Goal: Use online tool/utility: Use online tool/utility

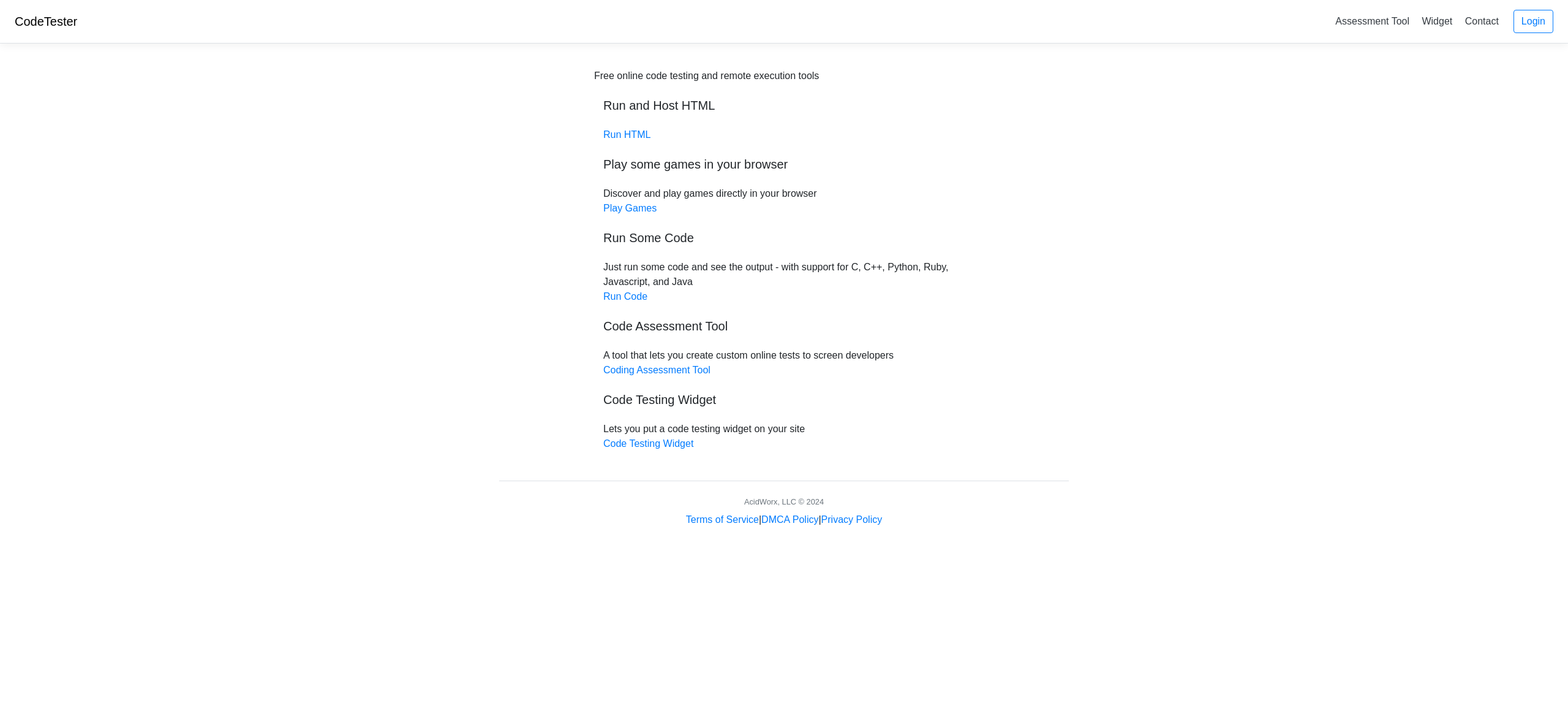
click at [632, 128] on div "Free online code testing and remote execution tools Run and Host HTML Run HTML …" at bounding box center [784, 260] width 380 height 382
click at [629, 135] on link "Run HTML" at bounding box center [626, 134] width 48 height 11
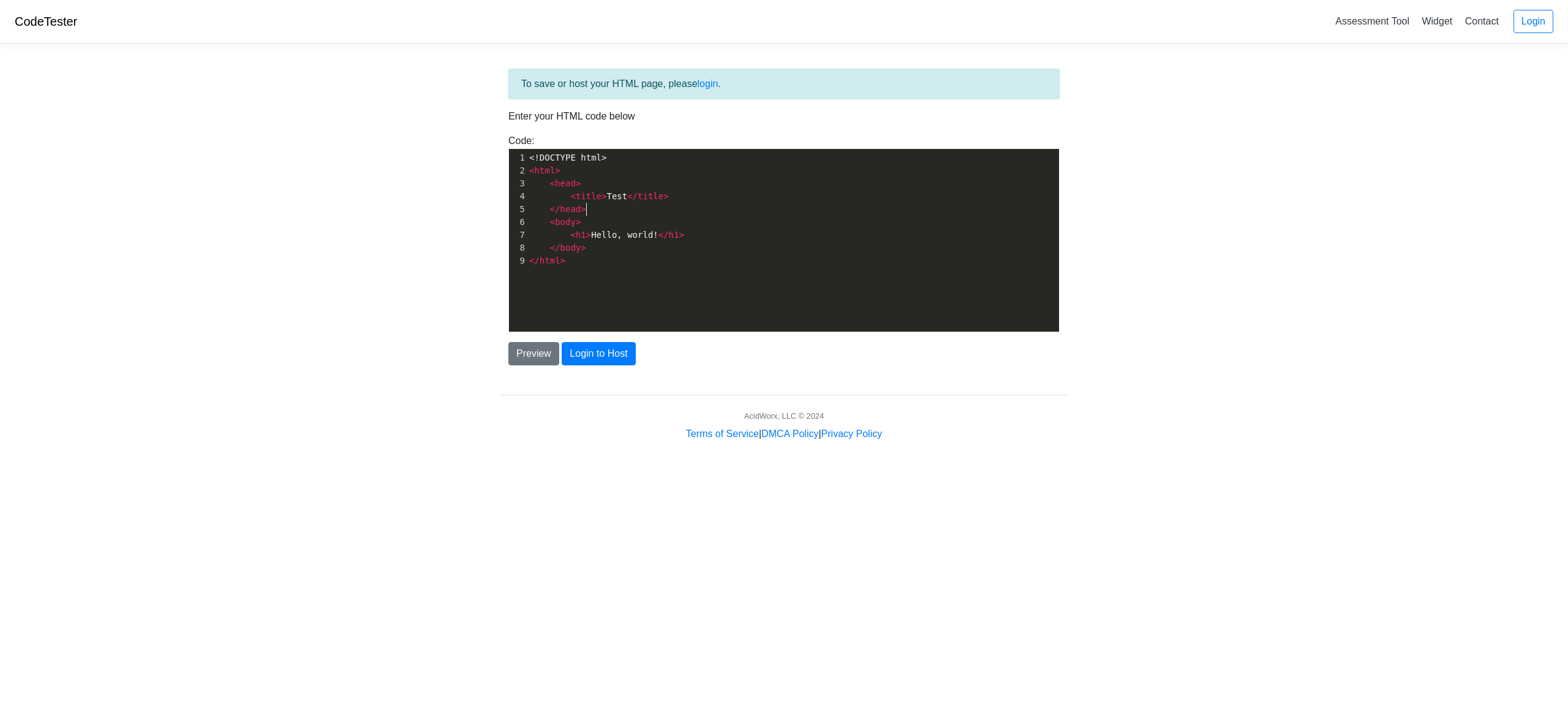
click at [627, 206] on pre "</ head >" at bounding box center [792, 209] width 532 height 13
type textarea "<!DOCTYPE html> <html> <head> <title>Test</title> </head> <body> <h1>Hello, wor…"
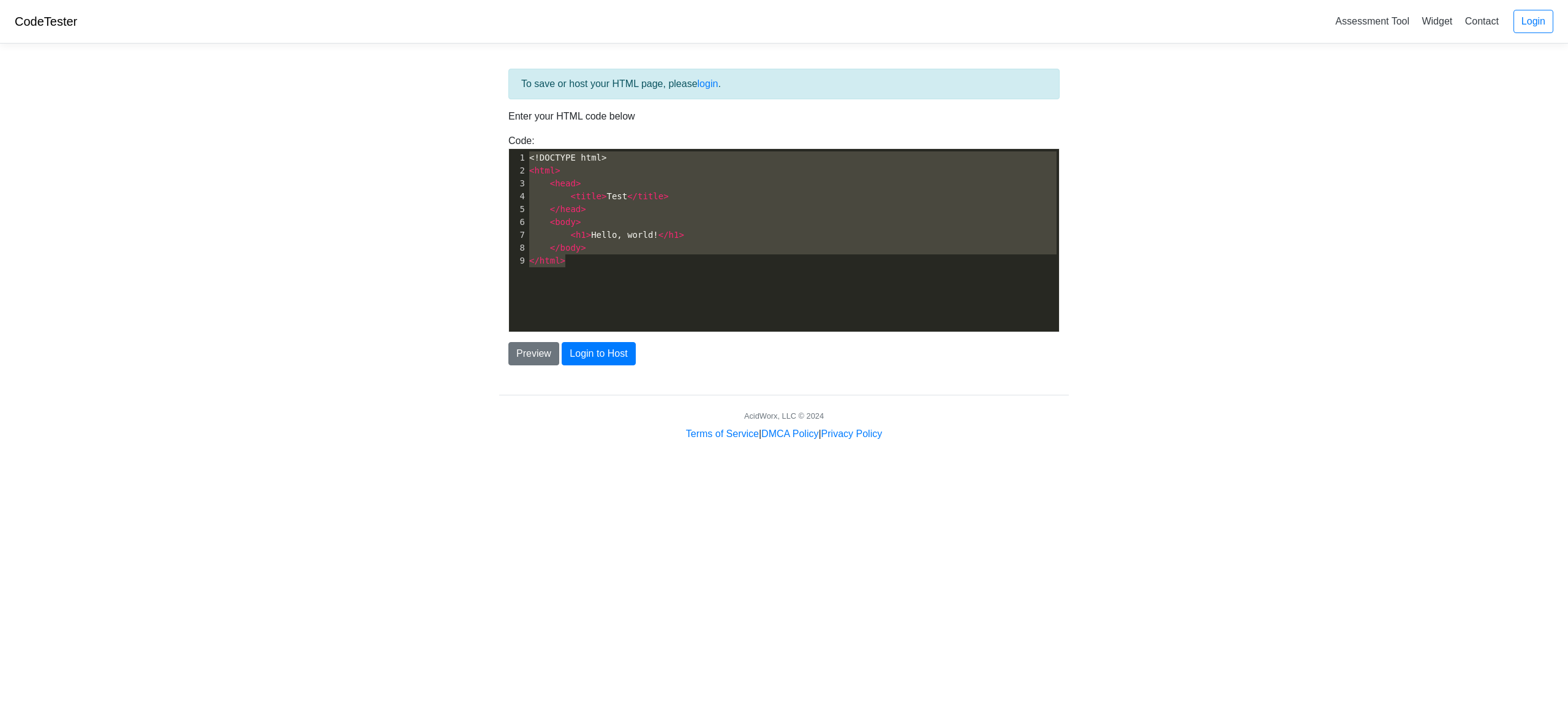
scroll to position [3065, 0]
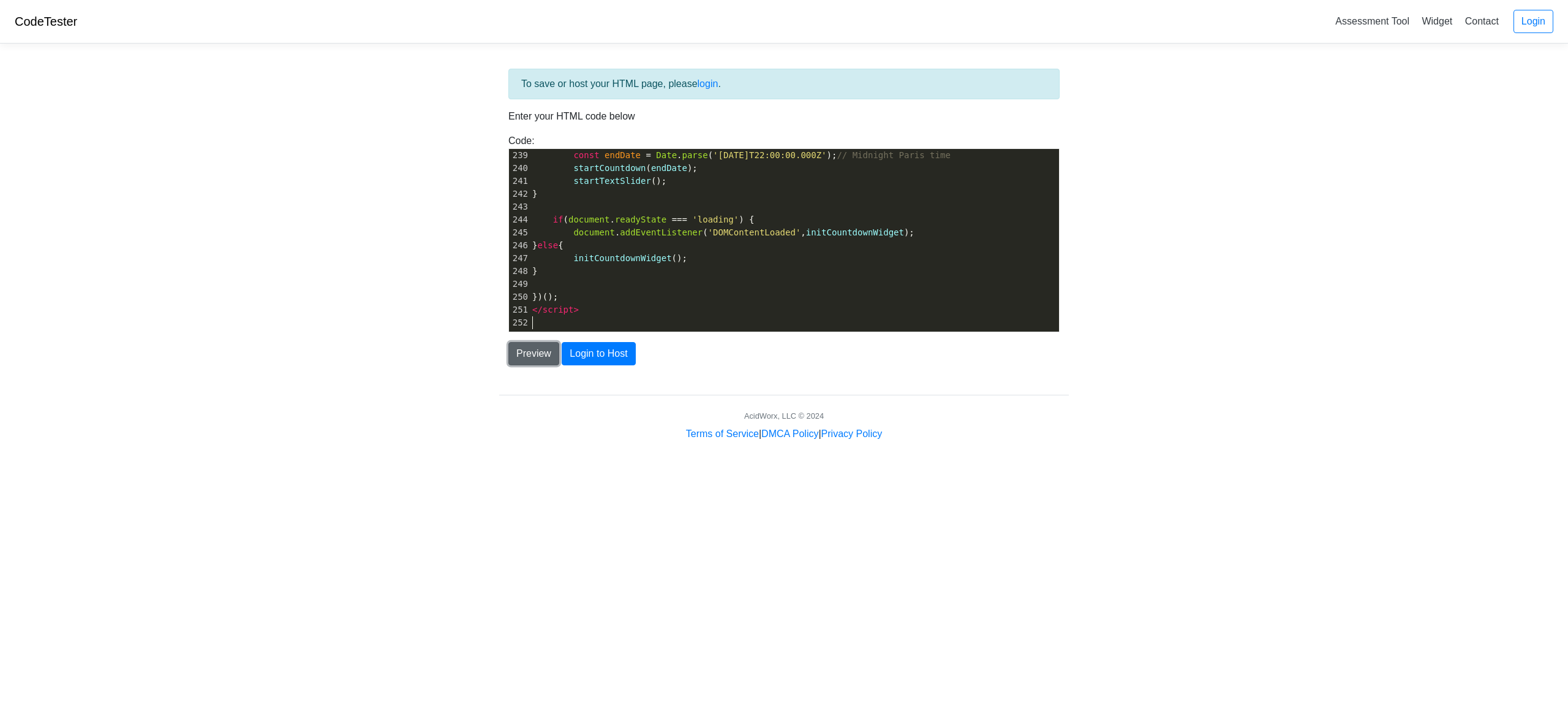
click at [528, 360] on button "Preview" at bounding box center [533, 353] width 50 height 23
click at [519, 358] on button "Preview" at bounding box center [533, 353] width 50 height 23
click at [532, 357] on button "Preview" at bounding box center [533, 353] width 50 height 23
